Goal: Communication & Community: Answer question/provide support

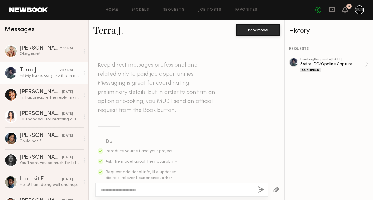
scroll to position [485, 0]
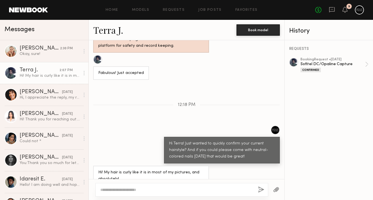
click at [278, 194] on div at bounding box center [276, 190] width 16 height 14
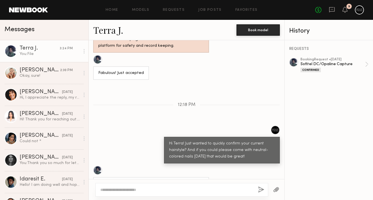
scroll to position [557, 0]
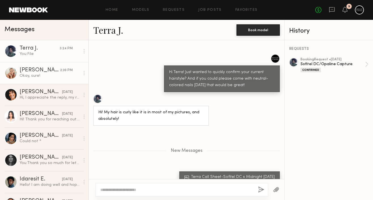
click at [49, 79] on link "[PERSON_NAME] 2:30 PM Okay, sure!" at bounding box center [44, 73] width 88 height 22
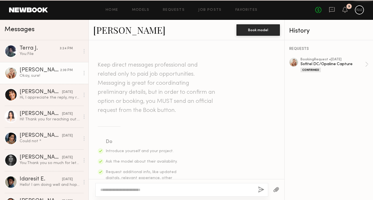
scroll to position [625, 0]
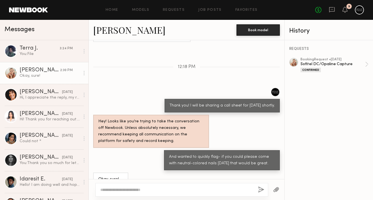
click at [276, 189] on button "button" at bounding box center [276, 189] width 6 height 7
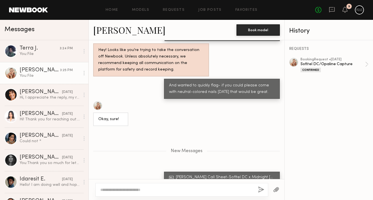
click at [187, 191] on textarea at bounding box center [176, 190] width 153 height 6
type textarea "**********"
click at [257, 191] on div "**********" at bounding box center [182, 190] width 173 height 14
click at [263, 192] on button "button" at bounding box center [261, 189] width 6 height 7
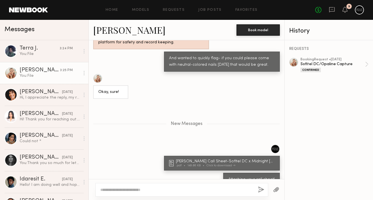
scroll to position [759, 0]
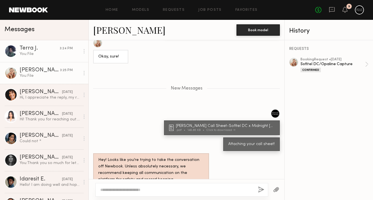
click at [62, 55] on div "You: File" at bounding box center [50, 53] width 60 height 5
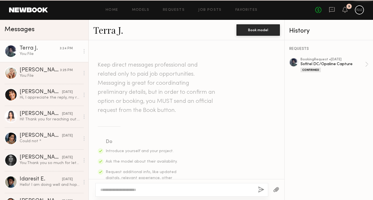
scroll to position [514, 0]
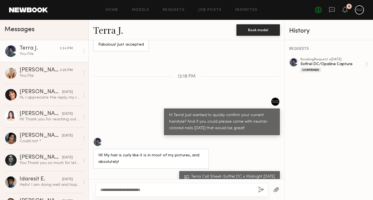
type textarea "**********"
click at [263, 189] on button "button" at bounding box center [261, 189] width 6 height 7
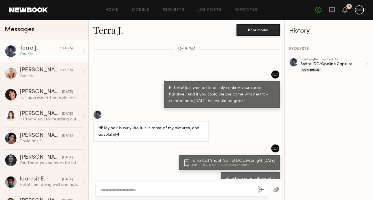
scroll to position [576, 0]
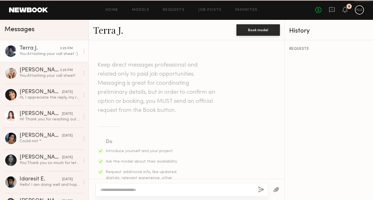
scroll to position [505, 0]
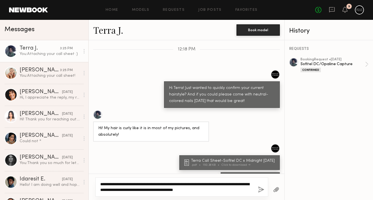
type textarea "**********"
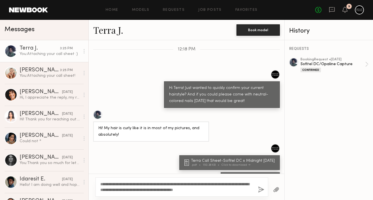
click at [262, 189] on button "button" at bounding box center [261, 189] width 6 height 7
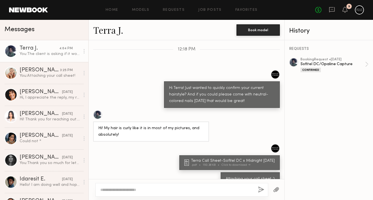
scroll to position [577, 0]
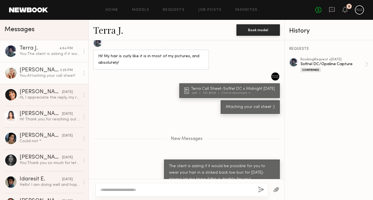
click at [56, 79] on link "Svitlana G. 3:25 PM You: Attaching your call sheet!" at bounding box center [44, 73] width 88 height 22
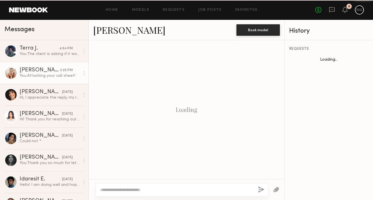
scroll to position [350, 0]
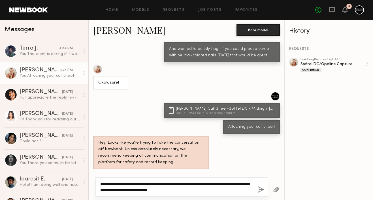
type textarea "**********"
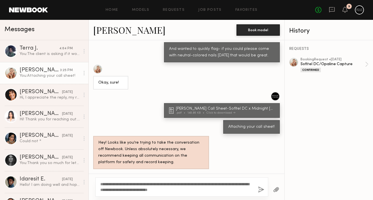
click at [262, 192] on button "button" at bounding box center [261, 189] width 6 height 7
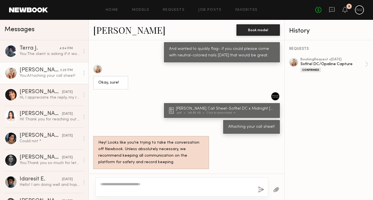
scroll to position [422, 0]
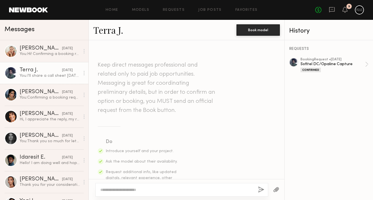
scroll to position [570, 0]
